Goal: Transaction & Acquisition: Purchase product/service

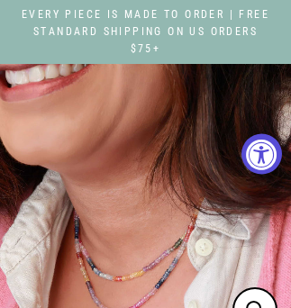
select select "3"
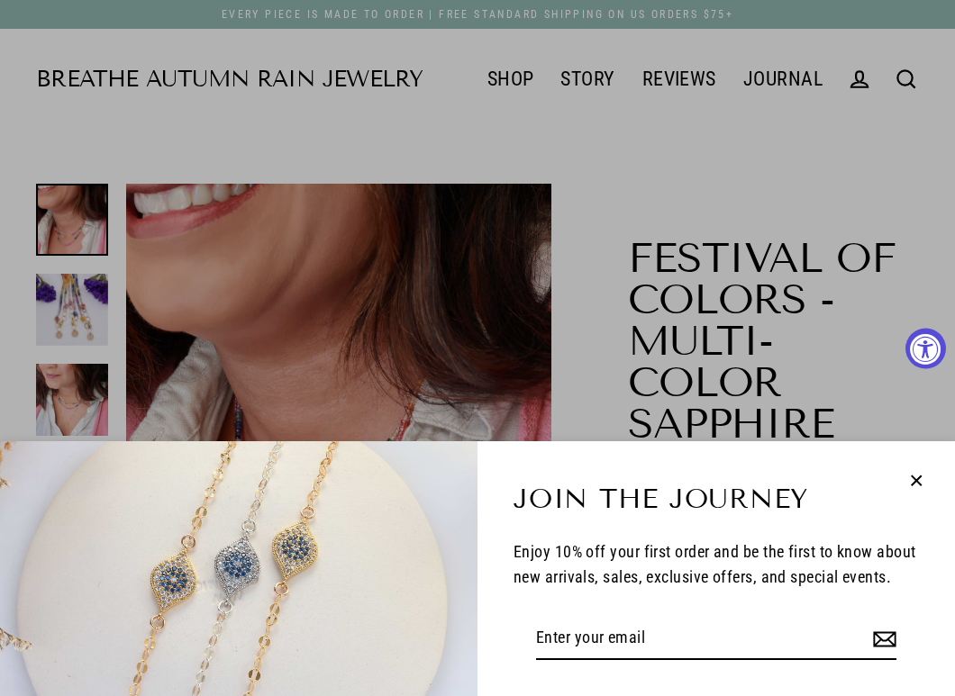
click at [290, 307] on icon "button" at bounding box center [915, 480] width 23 height 23
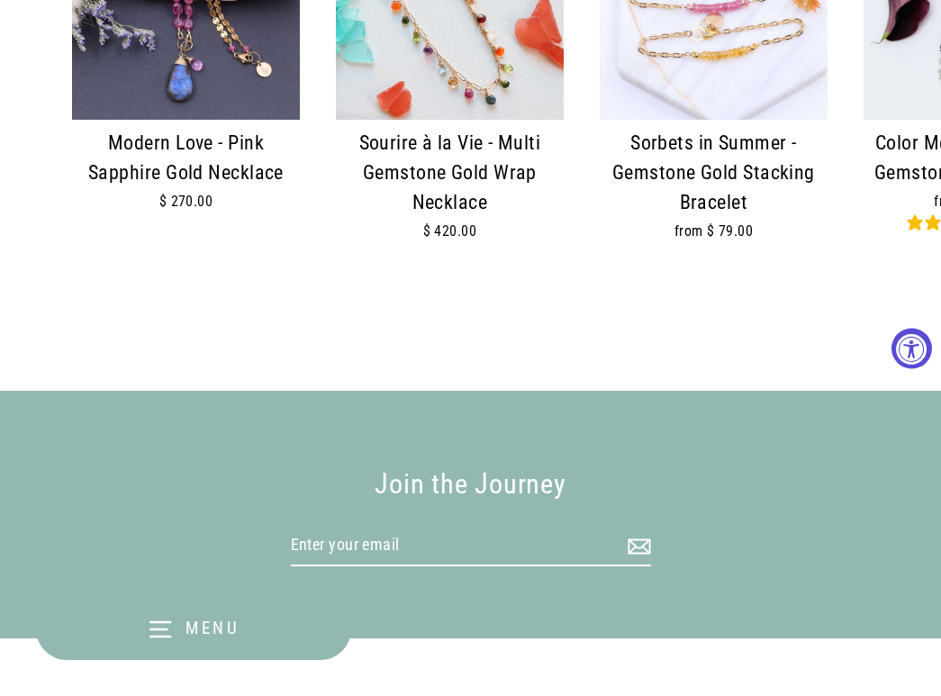
scroll to position [2612, 0]
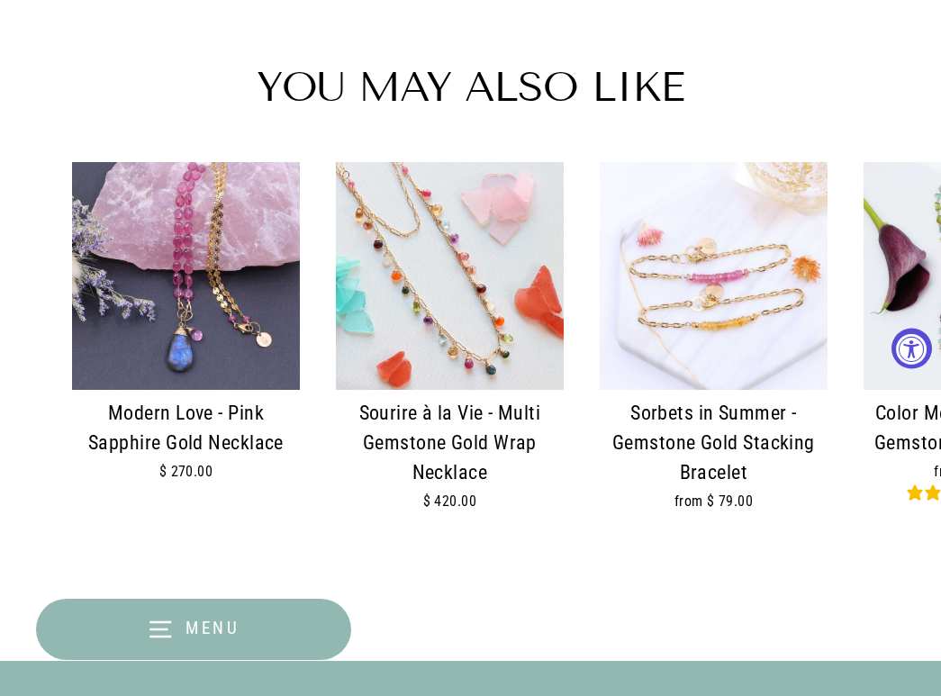
click at [290, 307] on img at bounding box center [450, 276] width 228 height 228
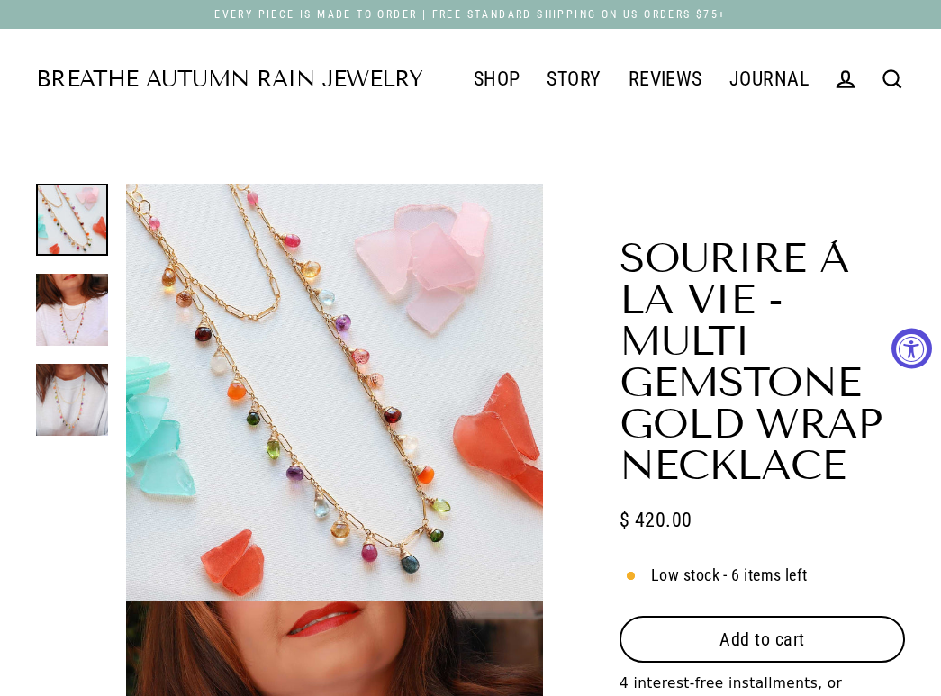
select select "3"
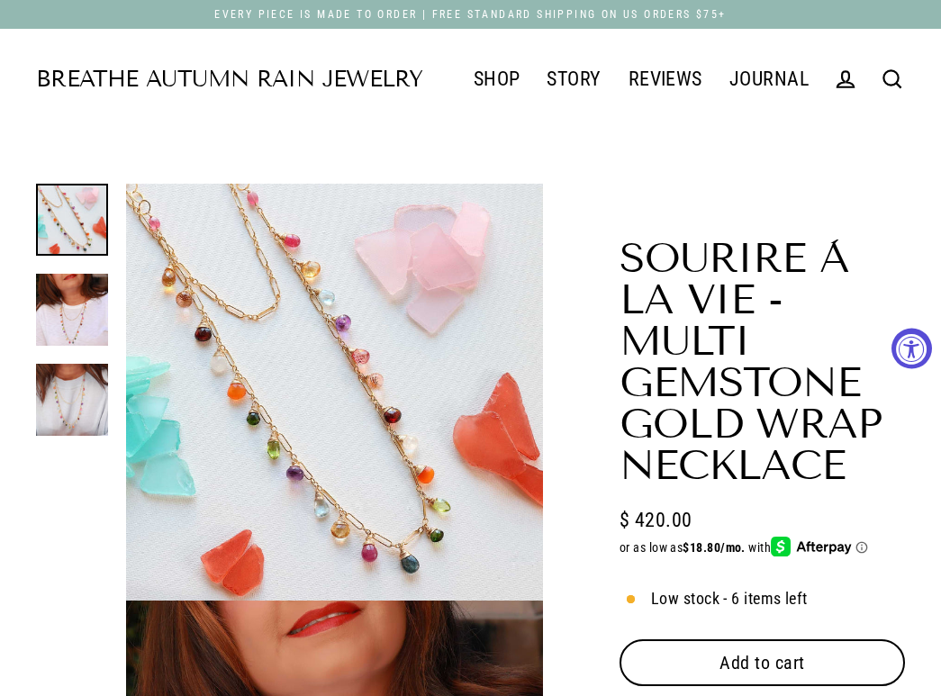
scroll to position [360, 0]
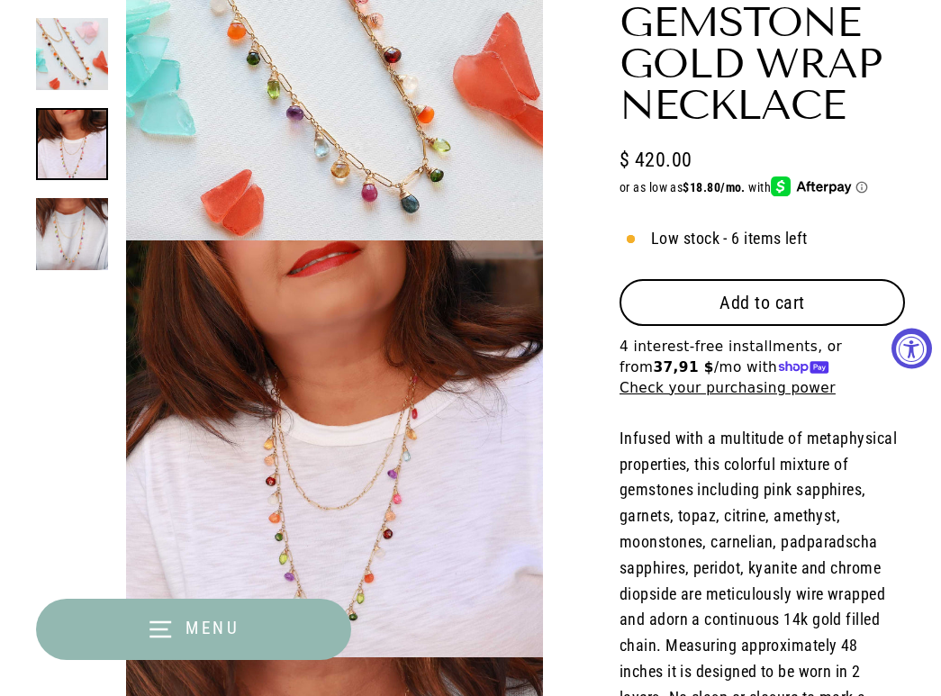
click at [819, 317] on button "Add to cart" at bounding box center [762, 302] width 285 height 47
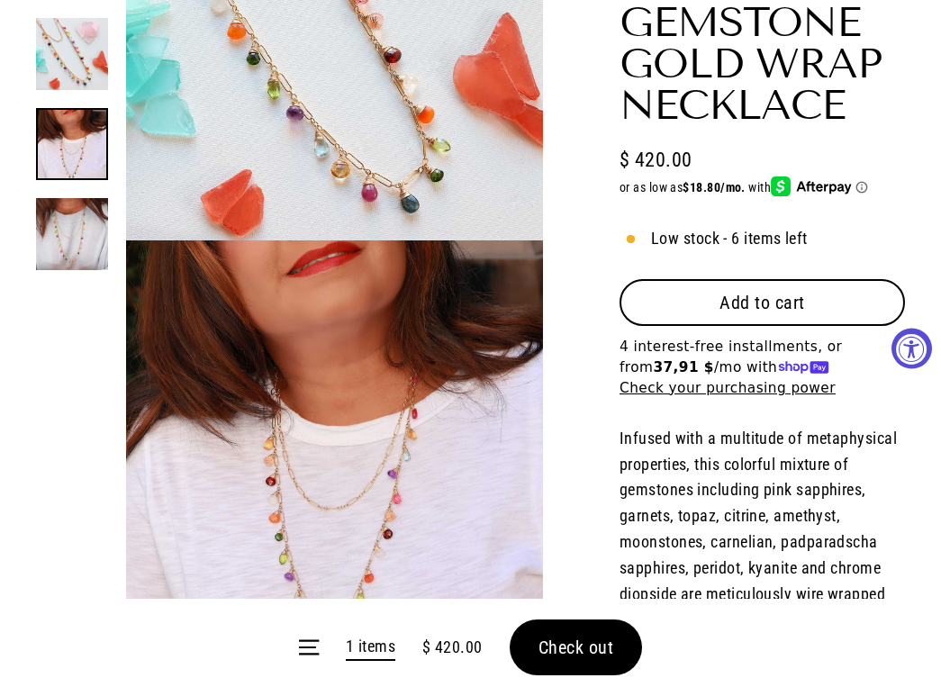
click at [575, 640] on span "Check out" at bounding box center [577, 648] width 76 height 22
